Goal: Task Accomplishment & Management: Manage account settings

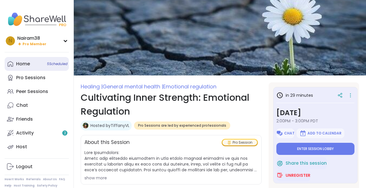
click at [34, 65] on link "Home 5 Scheduled" at bounding box center [37, 64] width 64 height 14
type textarea "*"
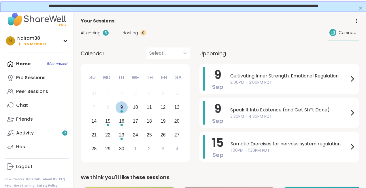
click at [120, 108] on div "9" at bounding box center [121, 107] width 3 height 8
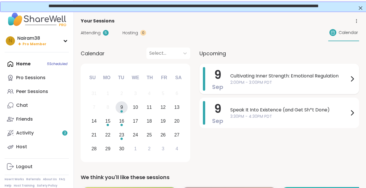
click at [260, 84] on span "2:00PM - 3:00PM PDT" at bounding box center [289, 82] width 118 height 6
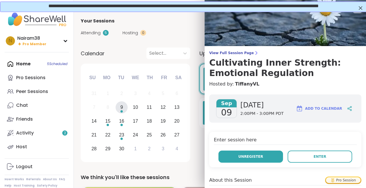
click at [242, 154] on span "Unregister" at bounding box center [250, 156] width 25 height 5
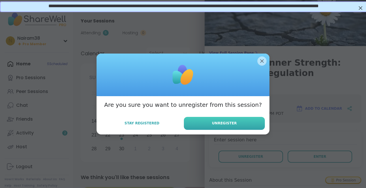
click at [231, 122] on span "Unregister" at bounding box center [224, 123] width 25 height 5
